Goal: Task Accomplishment & Management: Complete application form

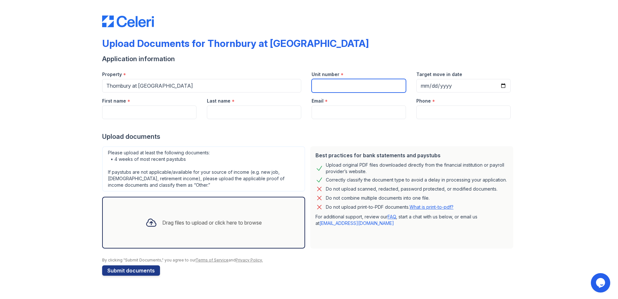
click at [329, 88] on input "Unit number" at bounding box center [359, 86] width 94 height 14
type input "1715"
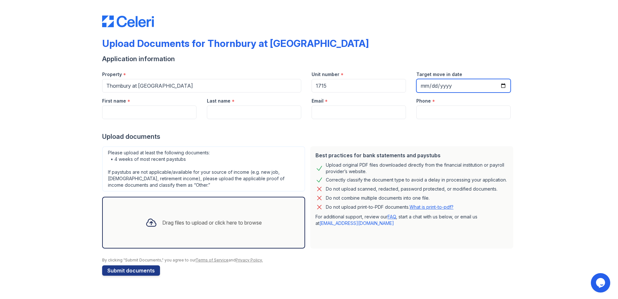
click at [501, 87] on input "Target move in date" at bounding box center [463, 86] width 94 height 14
type input "[DATE]"
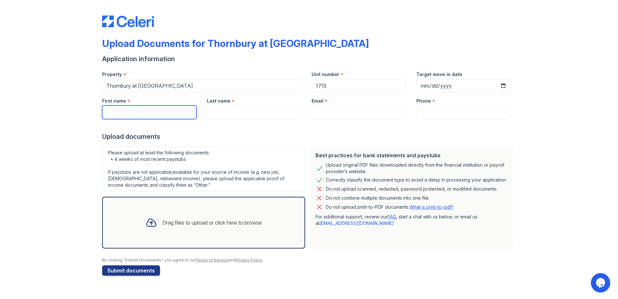
click at [158, 112] on input "First name" at bounding box center [149, 112] width 94 height 14
type input "Annjanelle"
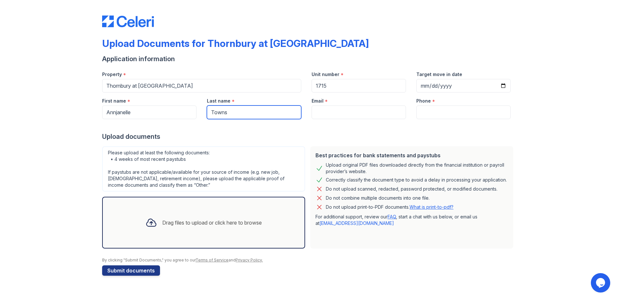
type input "Towns"
click at [326, 115] on input "Email" at bounding box center [359, 112] width 94 height 14
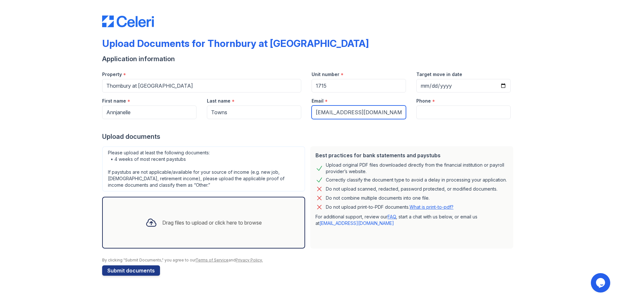
type input "[EMAIL_ADDRESS][DOMAIN_NAME]"
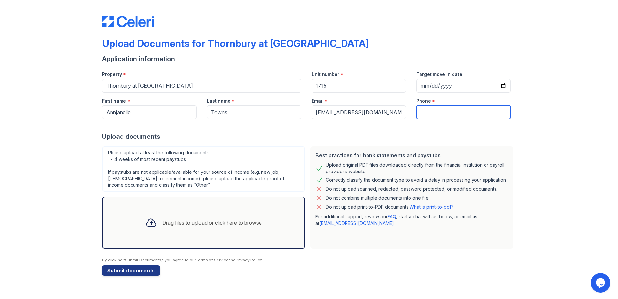
click at [430, 110] on input "Phone" at bounding box center [463, 112] width 94 height 14
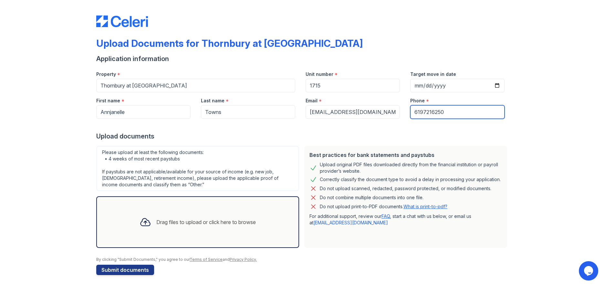
type input "6197216250"
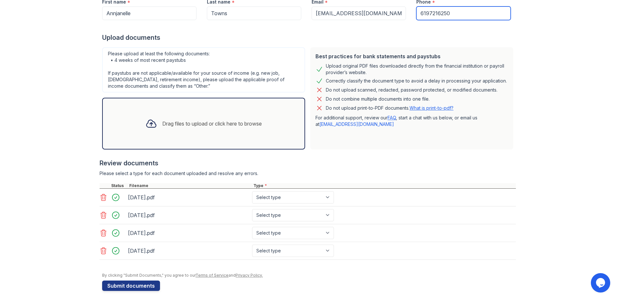
scroll to position [104, 0]
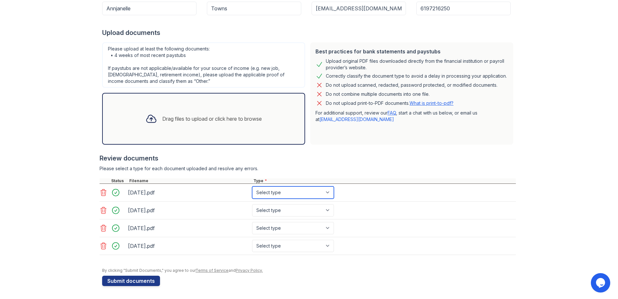
click at [324, 195] on select "Select type Paystub Bank Statement Offer Letter Tax Documents Benefit Award Let…" at bounding box center [293, 192] width 82 height 12
select select "paystub"
click at [252, 186] on select "Select type Paystub Bank Statement Offer Letter Tax Documents Benefit Award Let…" at bounding box center [293, 192] width 82 height 12
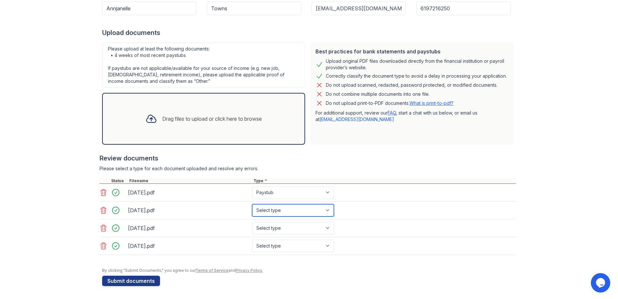
drag, startPoint x: 326, startPoint y: 210, endPoint x: 323, endPoint y: 214, distance: 5.0
click at [326, 210] on select "Select type Paystub Bank Statement Offer Letter Tax Documents Benefit Award Let…" at bounding box center [293, 210] width 82 height 12
select select "paystub"
click at [252, 204] on select "Select type Paystub Bank Statement Offer Letter Tax Documents Benefit Award Let…" at bounding box center [293, 210] width 82 height 12
click at [325, 227] on select "Select type Paystub Bank Statement Offer Letter Tax Documents Benefit Award Let…" at bounding box center [293, 228] width 82 height 12
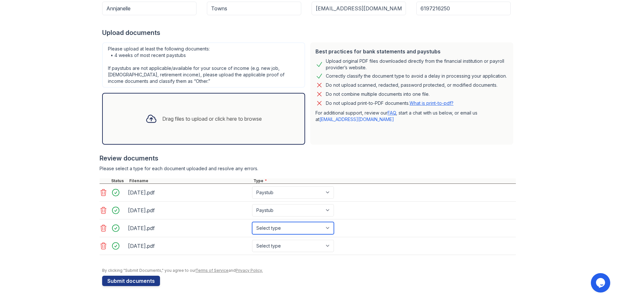
select select "paystub"
click at [252, 222] on select "Select type Paystub Bank Statement Offer Letter Tax Documents Benefit Award Let…" at bounding box center [293, 228] width 82 height 12
drag, startPoint x: 329, startPoint y: 244, endPoint x: 320, endPoint y: 241, distance: 9.6
click at [328, 244] on select "Select type Paystub Bank Statement Offer Letter Tax Documents Benefit Award Let…" at bounding box center [293, 246] width 82 height 12
select select "paystub"
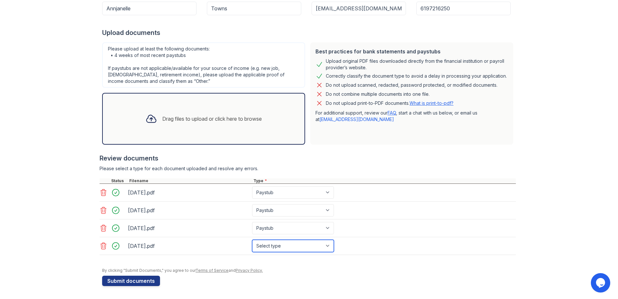
click at [252, 240] on select "Select type Paystub Bank Statement Offer Letter Tax Documents Benefit Award Let…" at bounding box center [293, 246] width 82 height 12
click at [297, 161] on div "Review documents" at bounding box center [308, 158] width 416 height 9
click at [135, 280] on button "Submit documents" at bounding box center [131, 280] width 58 height 10
